Goal: Transaction & Acquisition: Book appointment/travel/reservation

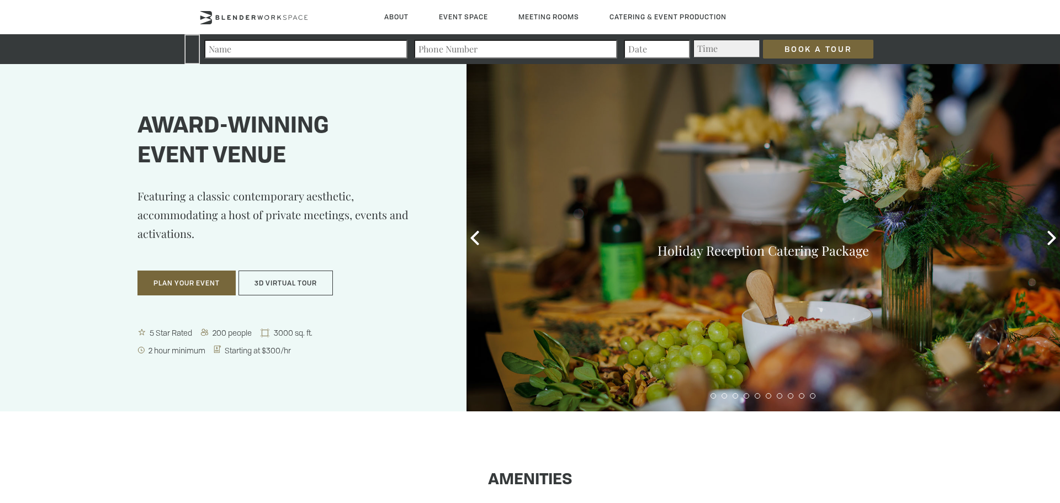
type input "348543769"
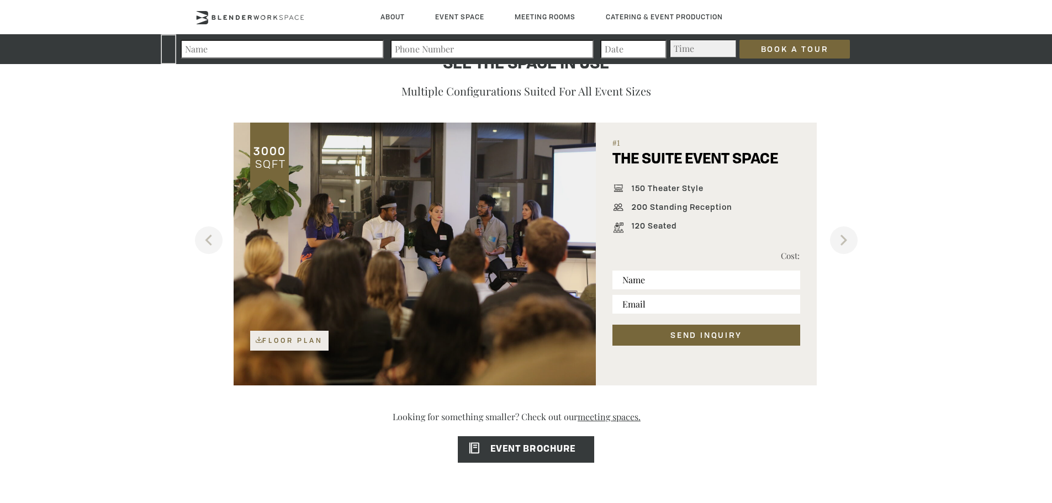
scroll to position [773, 0]
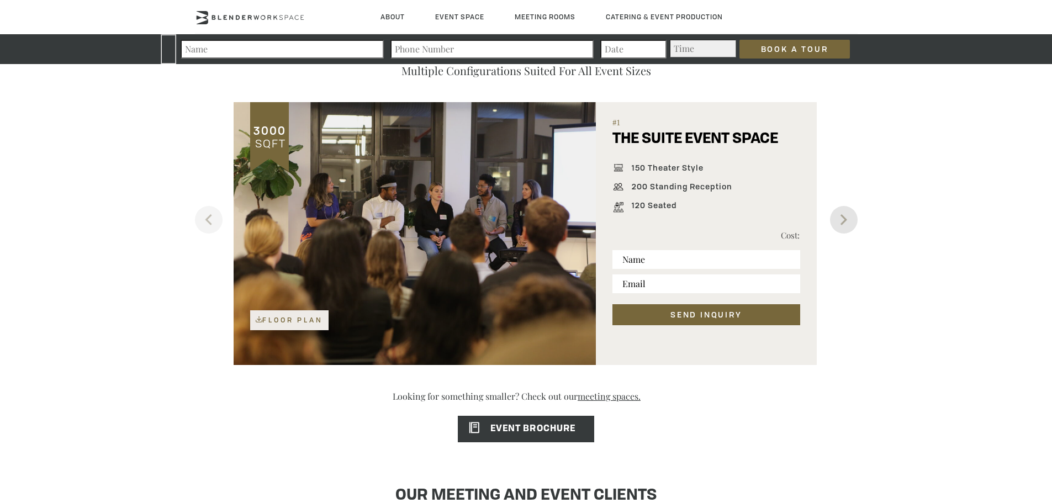
click at [840, 227] on button "Next" at bounding box center [844, 220] width 28 height 28
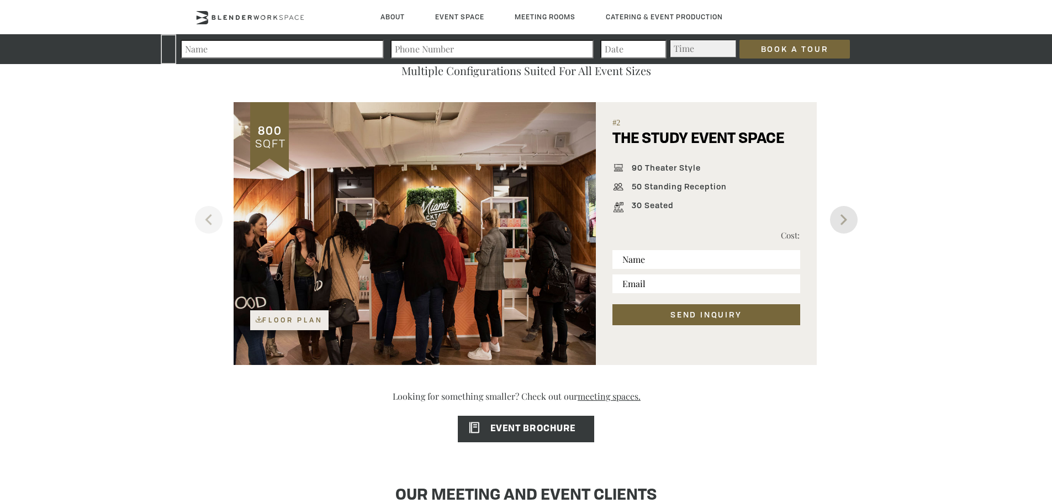
click at [840, 227] on button "Next" at bounding box center [844, 220] width 28 height 28
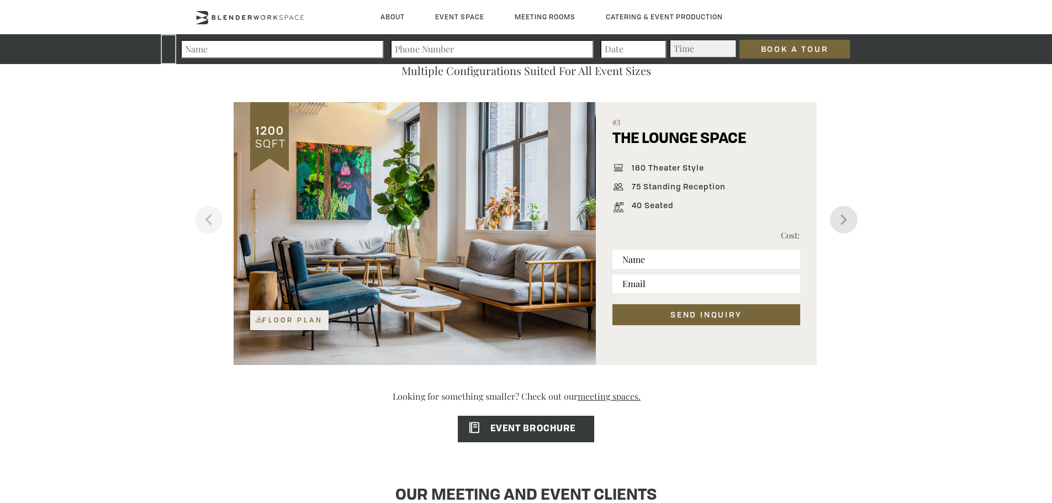
click at [840, 227] on button "Next" at bounding box center [844, 220] width 28 height 28
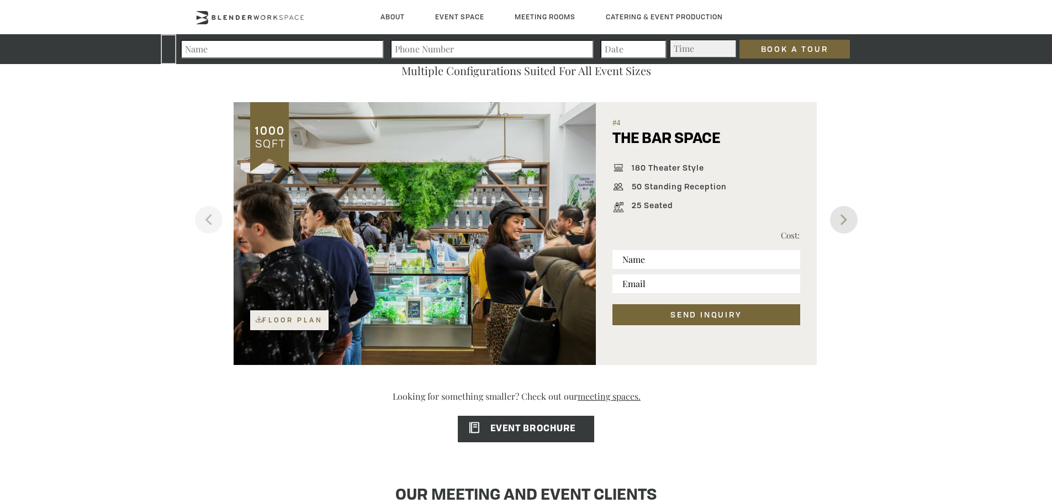
click at [840, 227] on button "Next" at bounding box center [844, 220] width 28 height 28
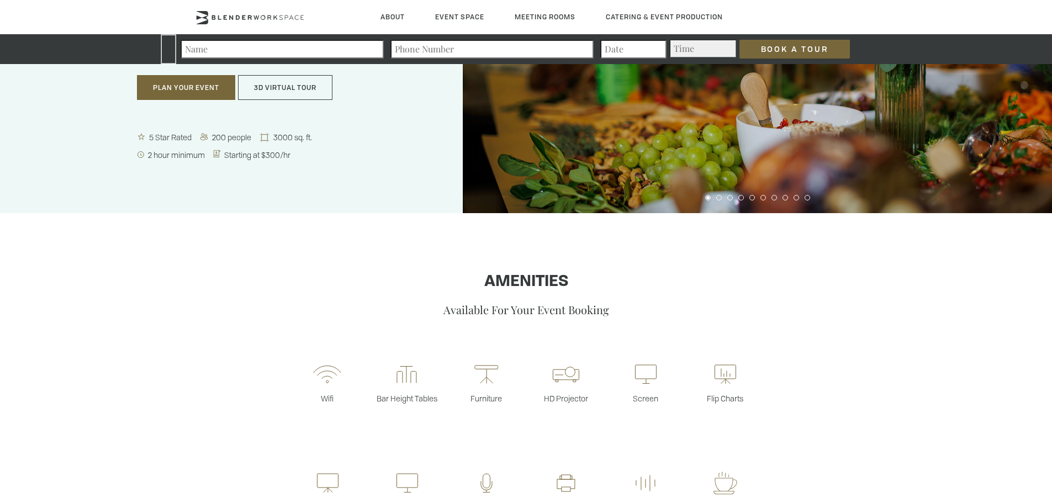
scroll to position [442, 0]
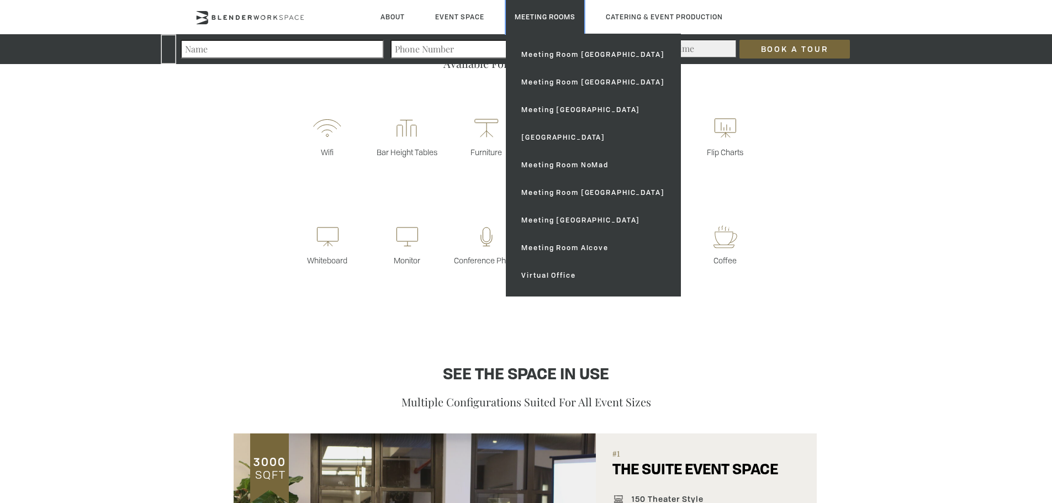
click at [533, 15] on link "Meeting Rooms" at bounding box center [545, 17] width 78 height 34
